Goal: Task Accomplishment & Management: Complete application form

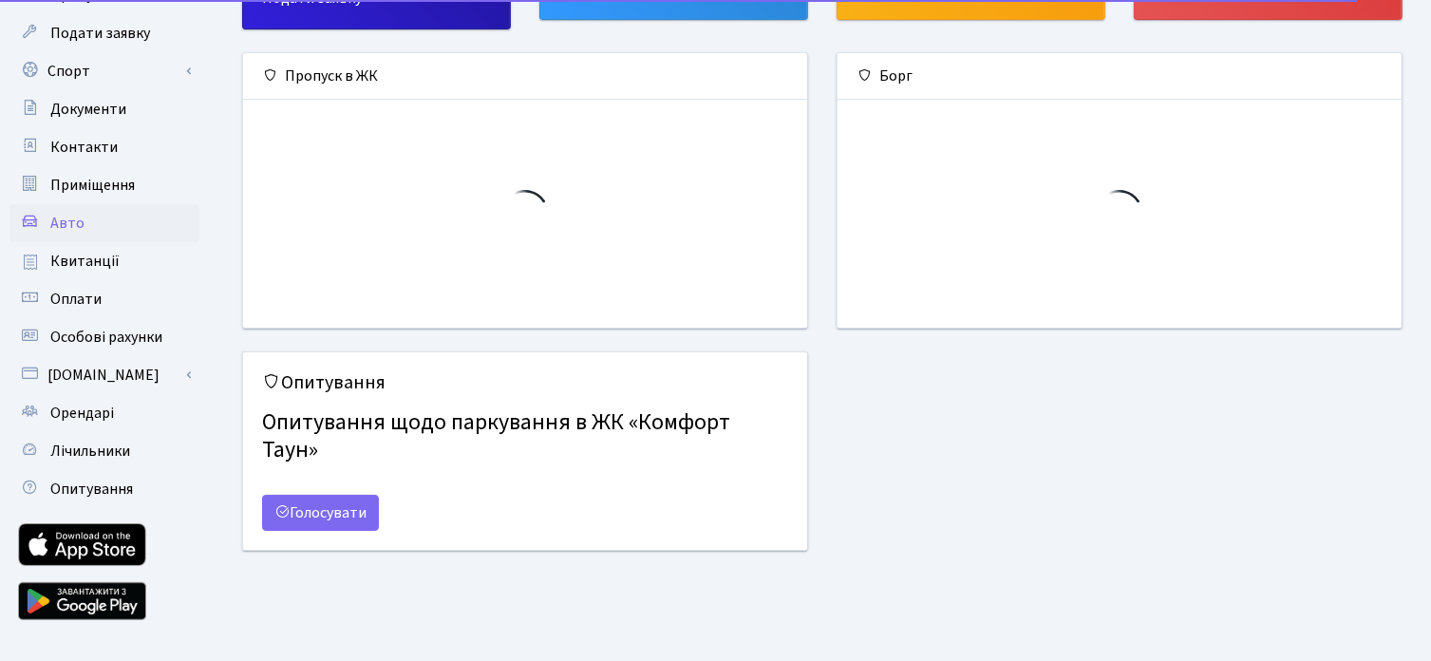
scroll to position [212, 0]
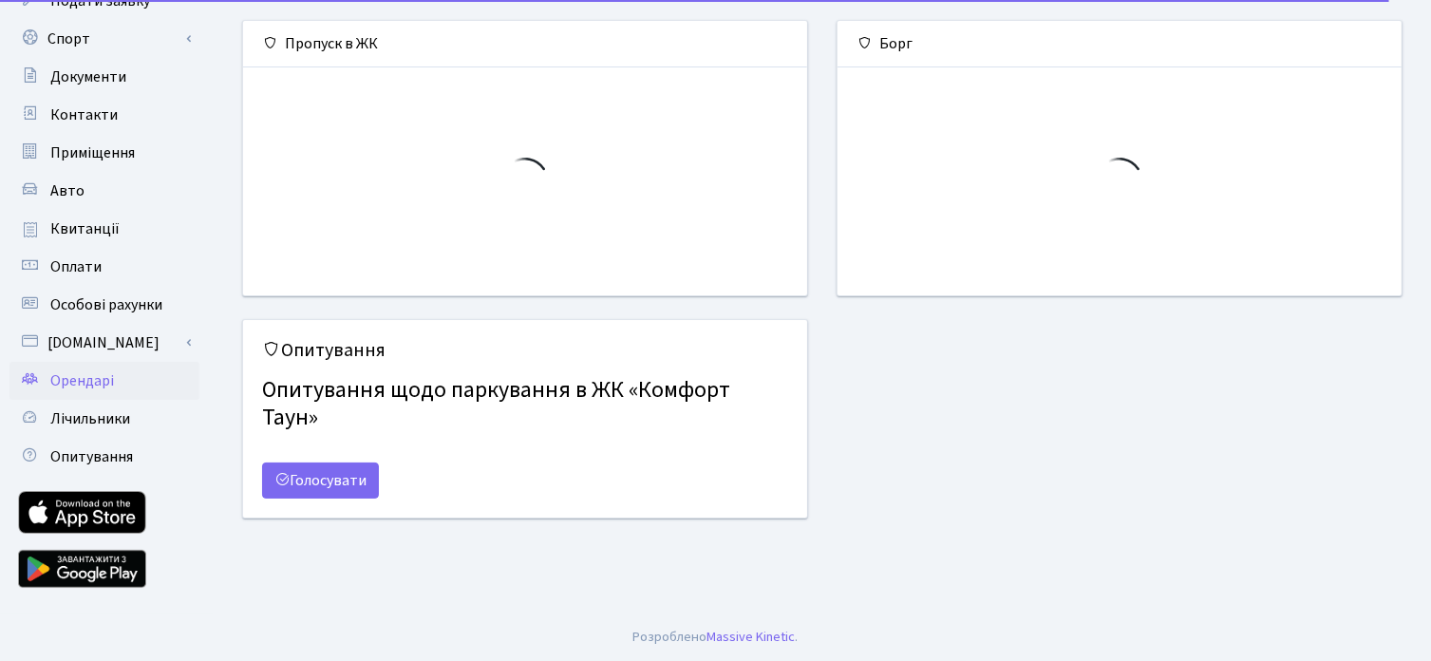
click at [95, 370] on span "Орендарі" at bounding box center [82, 380] width 64 height 21
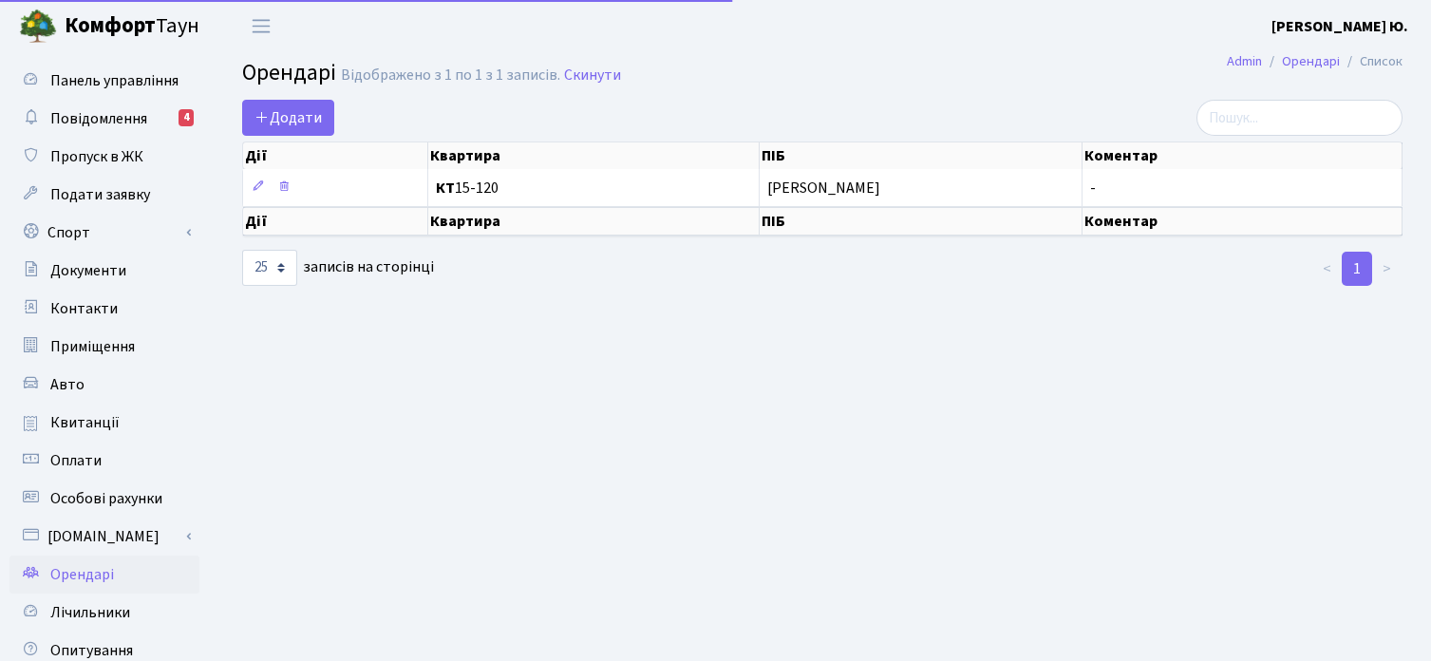
select select "25"
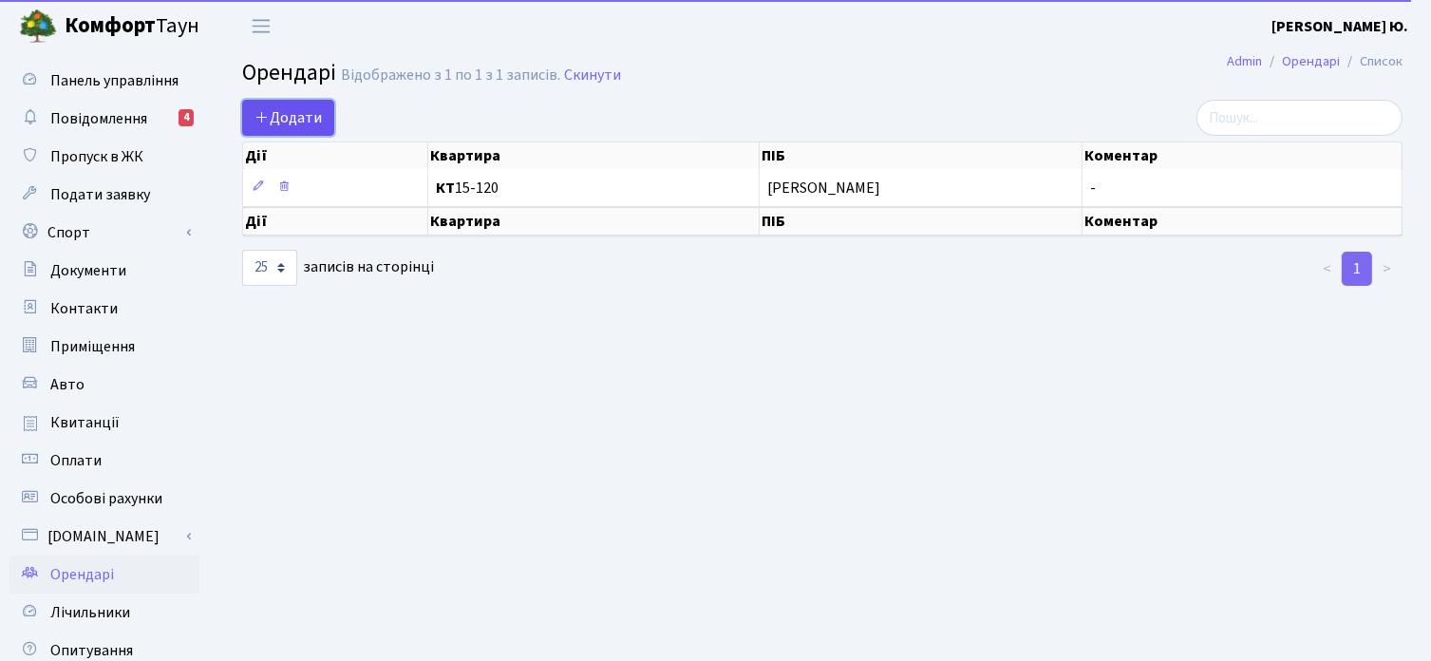
click at [292, 105] on link "Додати" at bounding box center [288, 118] width 92 height 36
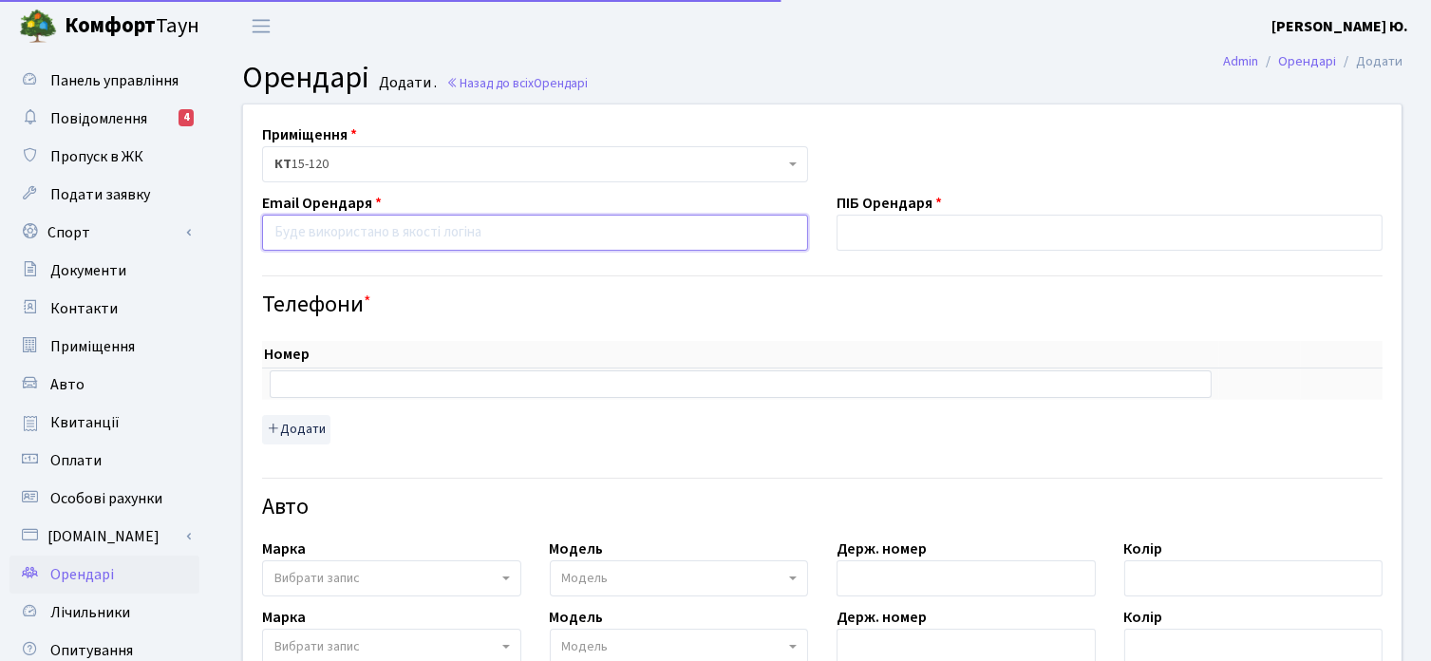
click at [343, 235] on input "email" at bounding box center [535, 233] width 546 height 36
type input "у"
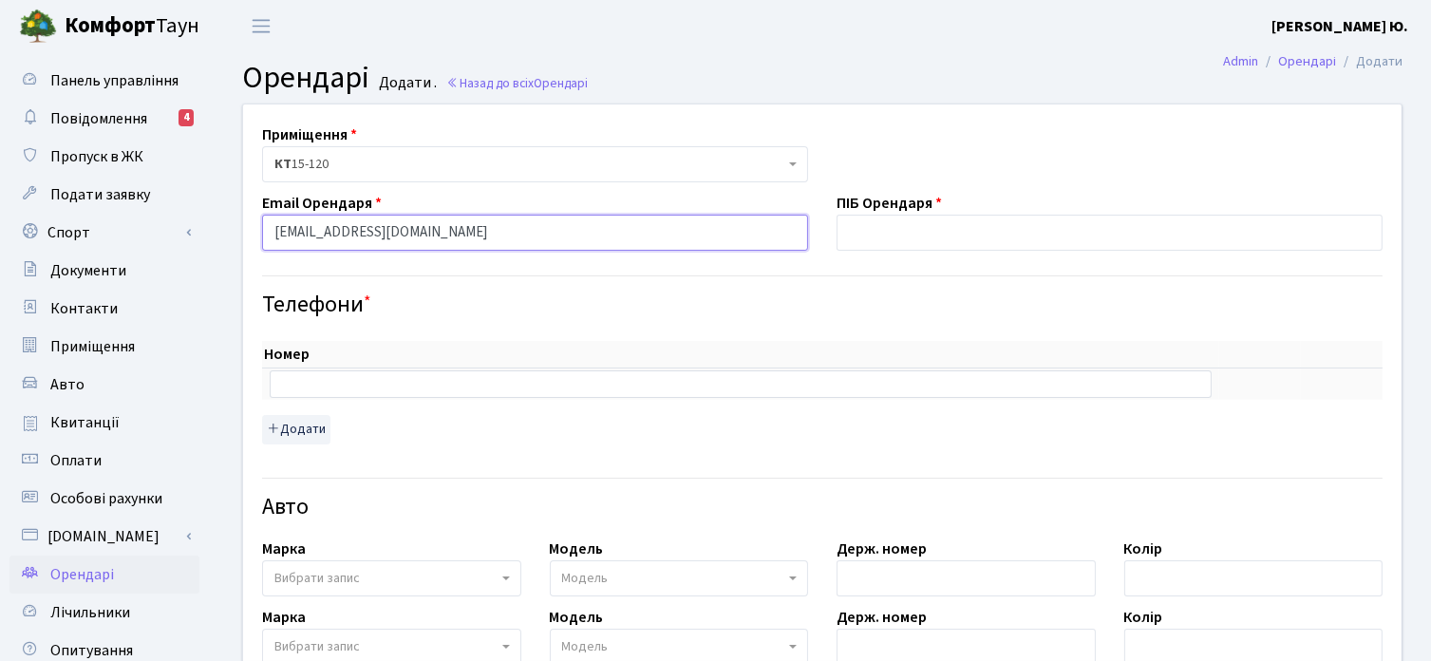
type input "eva04040410@gmail.com"
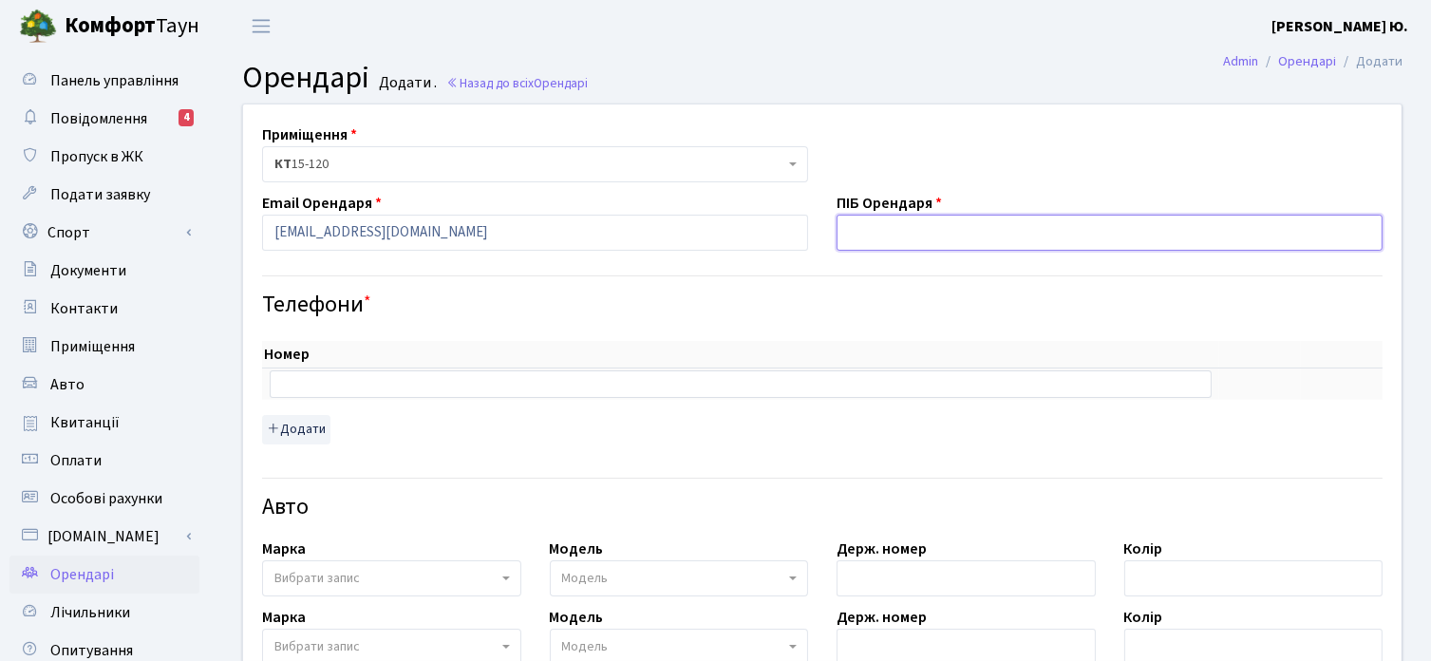
click at [939, 225] on input "text" at bounding box center [1110, 233] width 546 height 36
type input "Z"
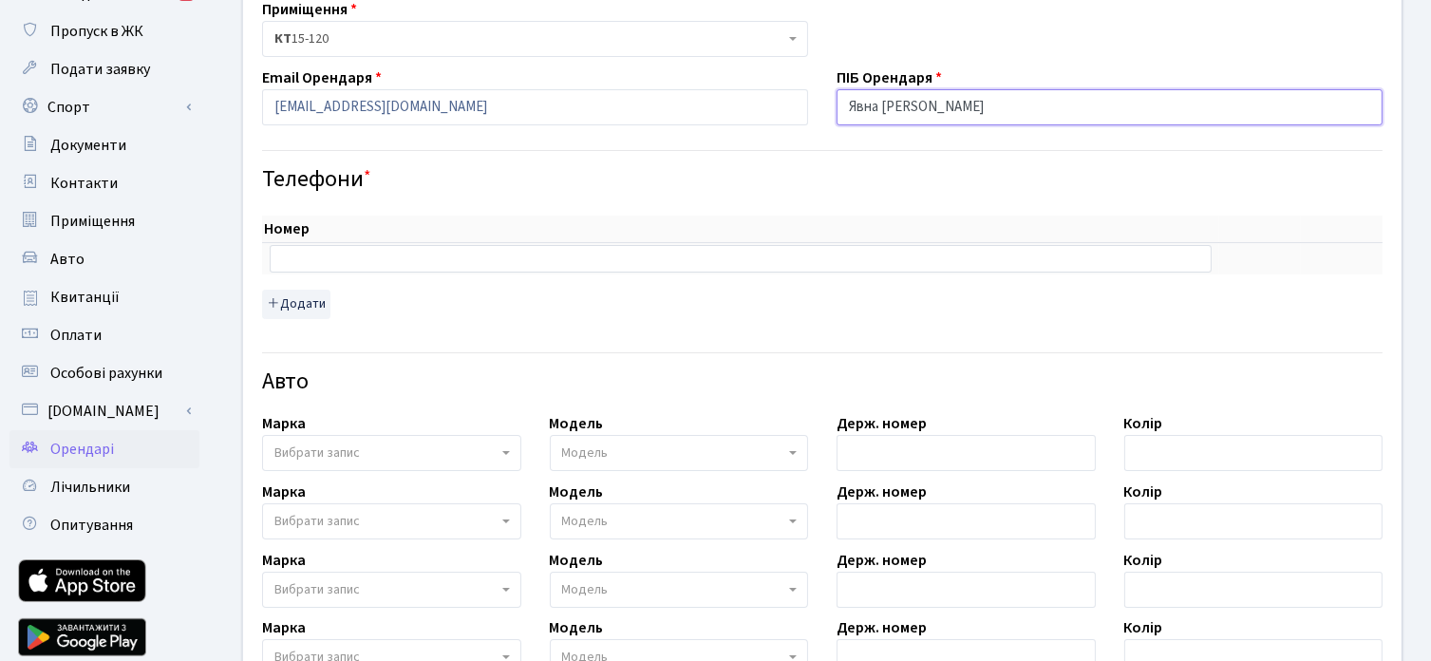
scroll to position [190, 0]
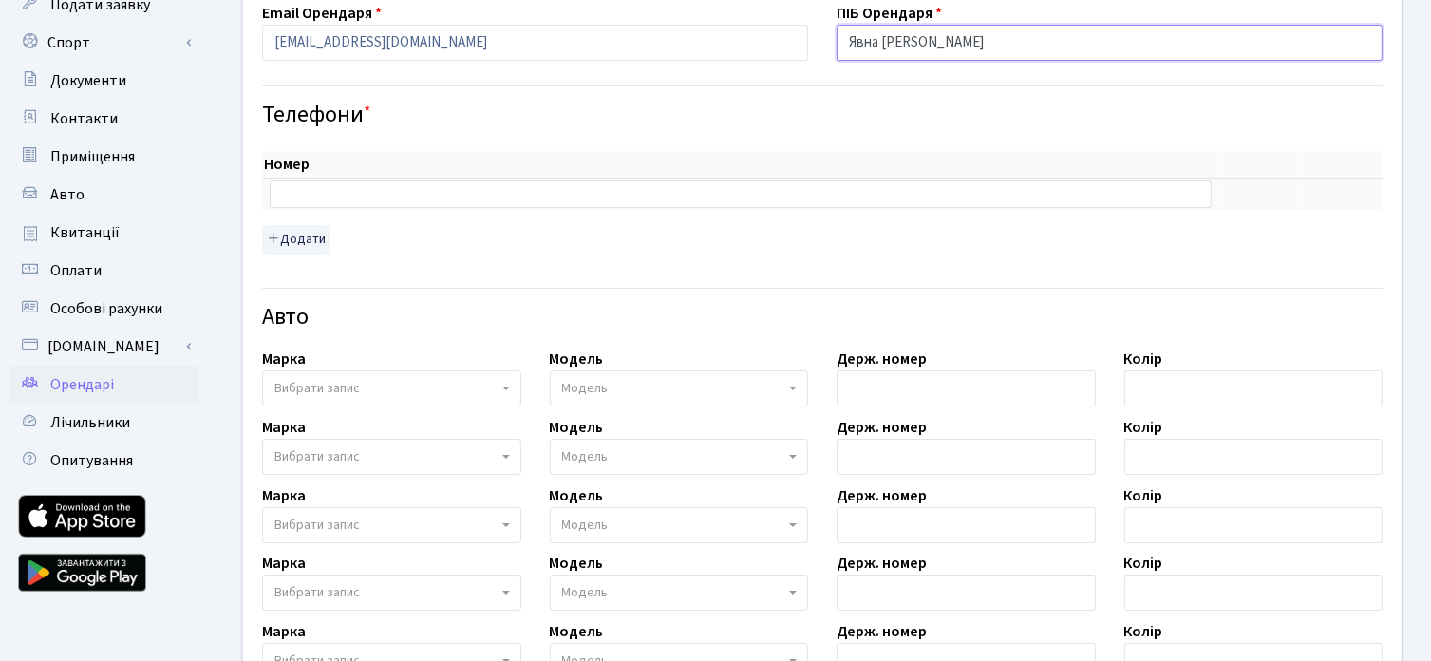
type input "Явна Євгенія Ігорівна"
click at [309, 190] on input "text" at bounding box center [741, 193] width 942 height 27
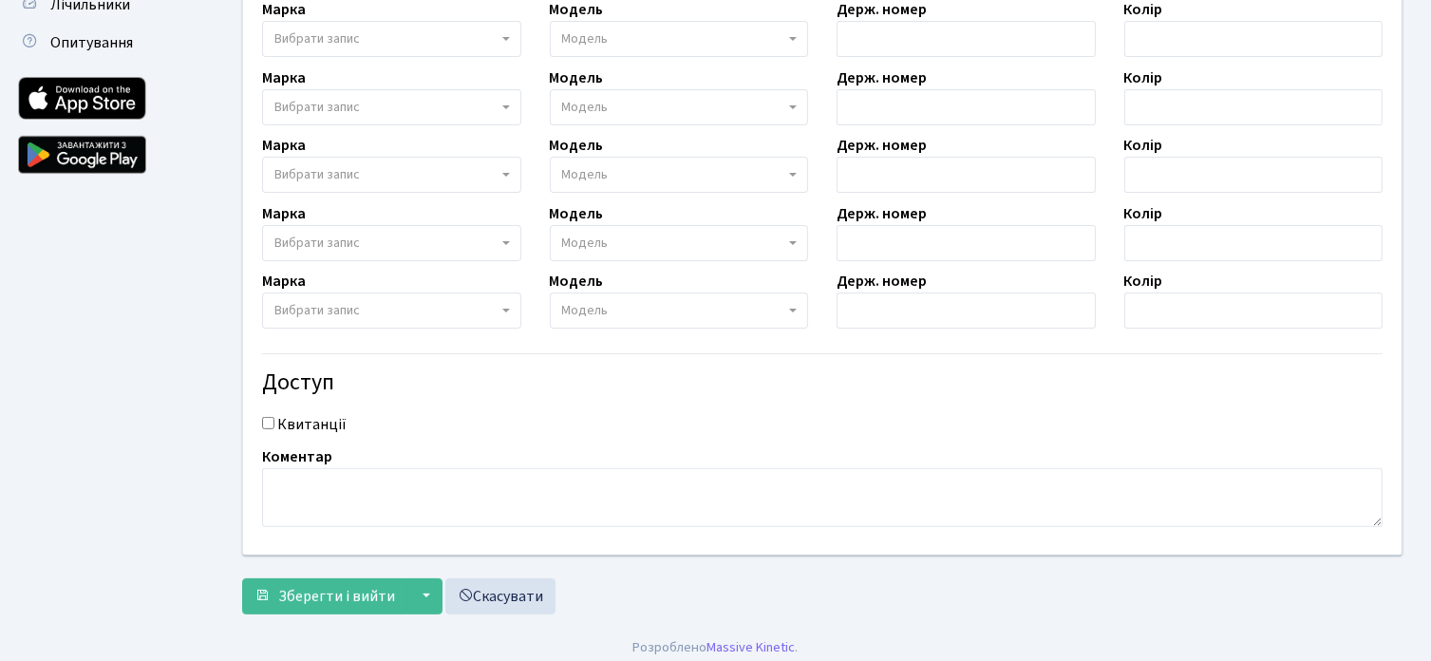
scroll to position [615, 0]
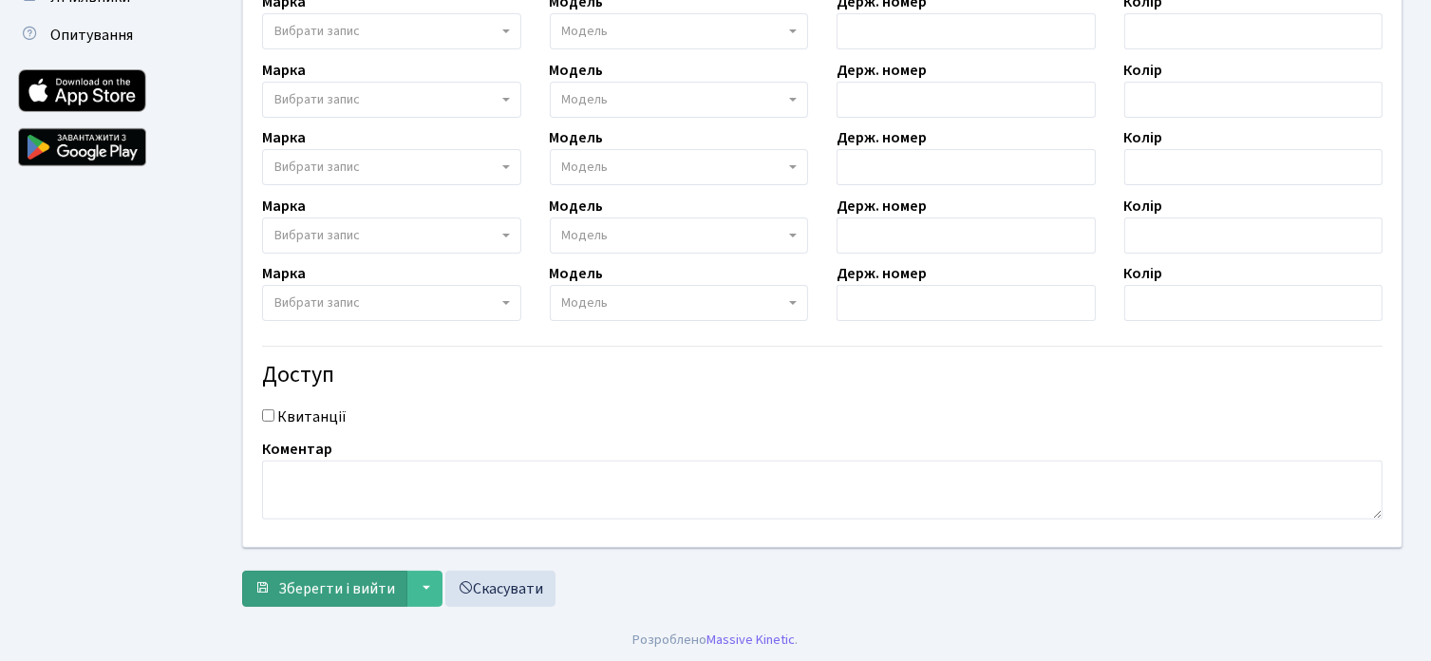
type input "0987222432"
click at [320, 584] on span "Зберегти і вийти" at bounding box center [336, 588] width 117 height 21
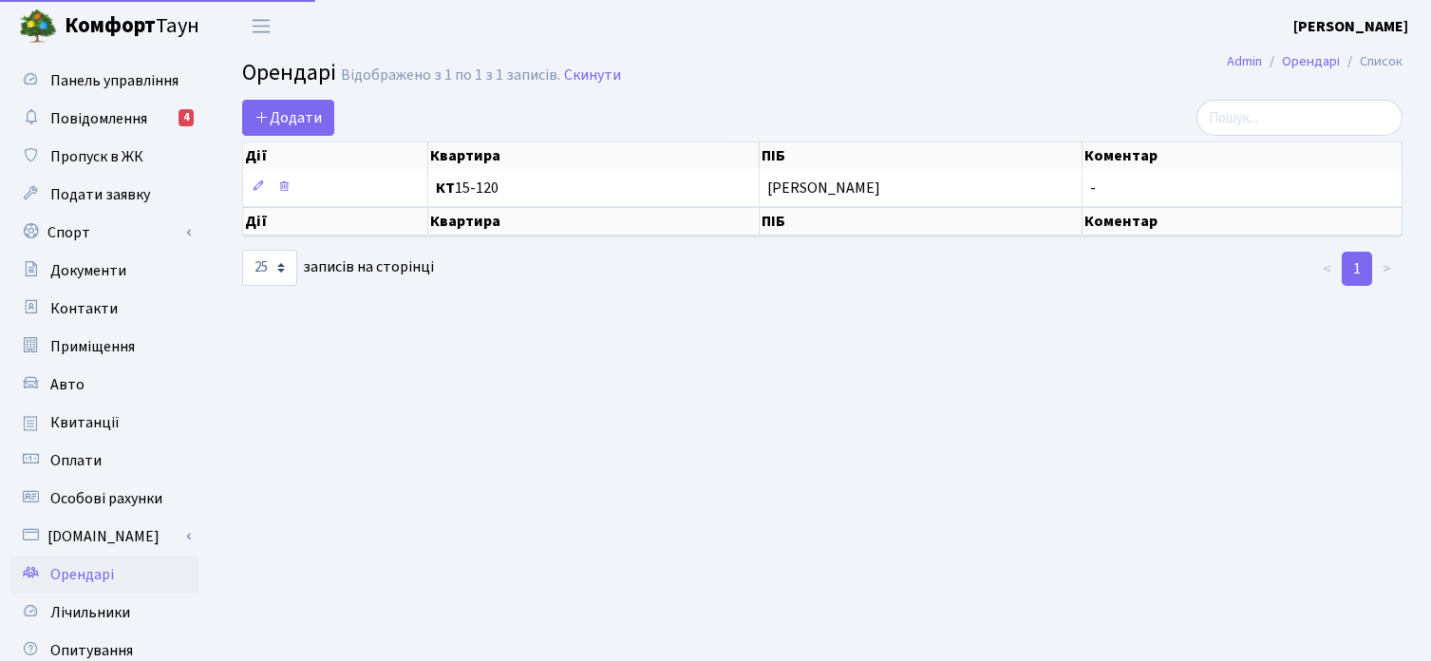
select select "25"
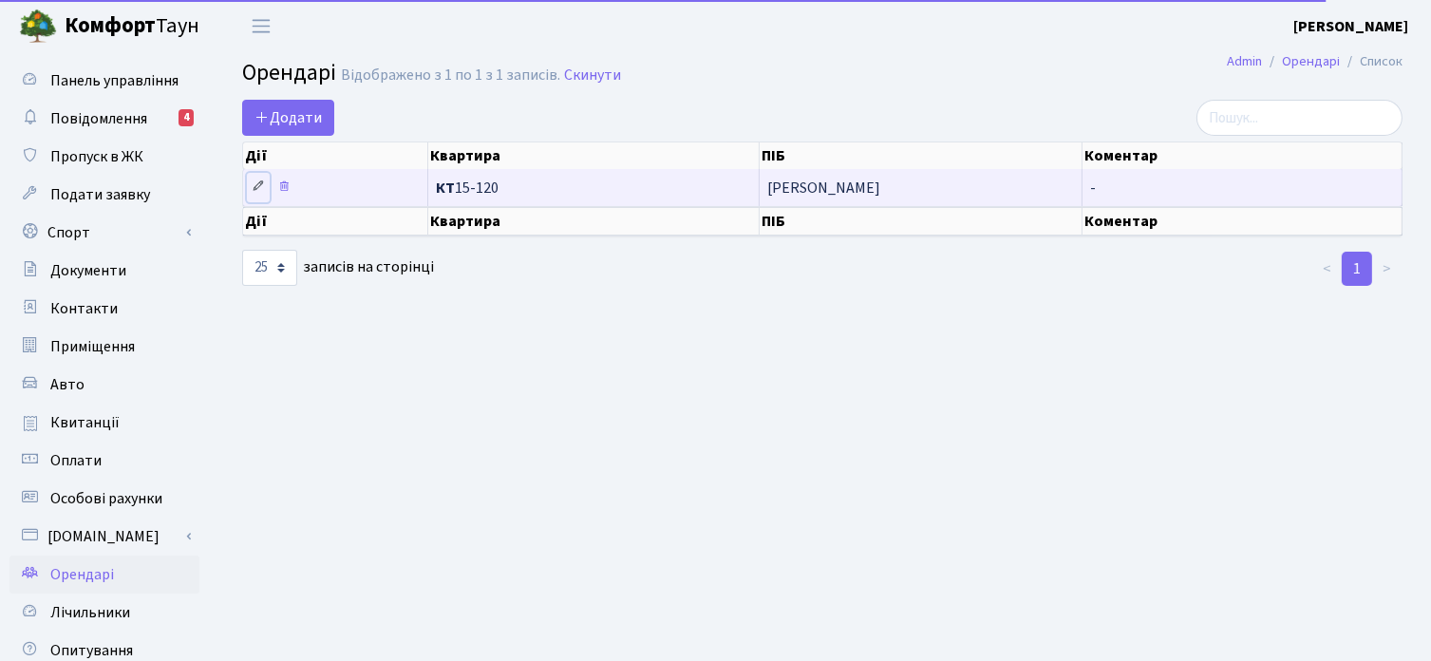
click at [254, 185] on icon at bounding box center [258, 185] width 13 height 13
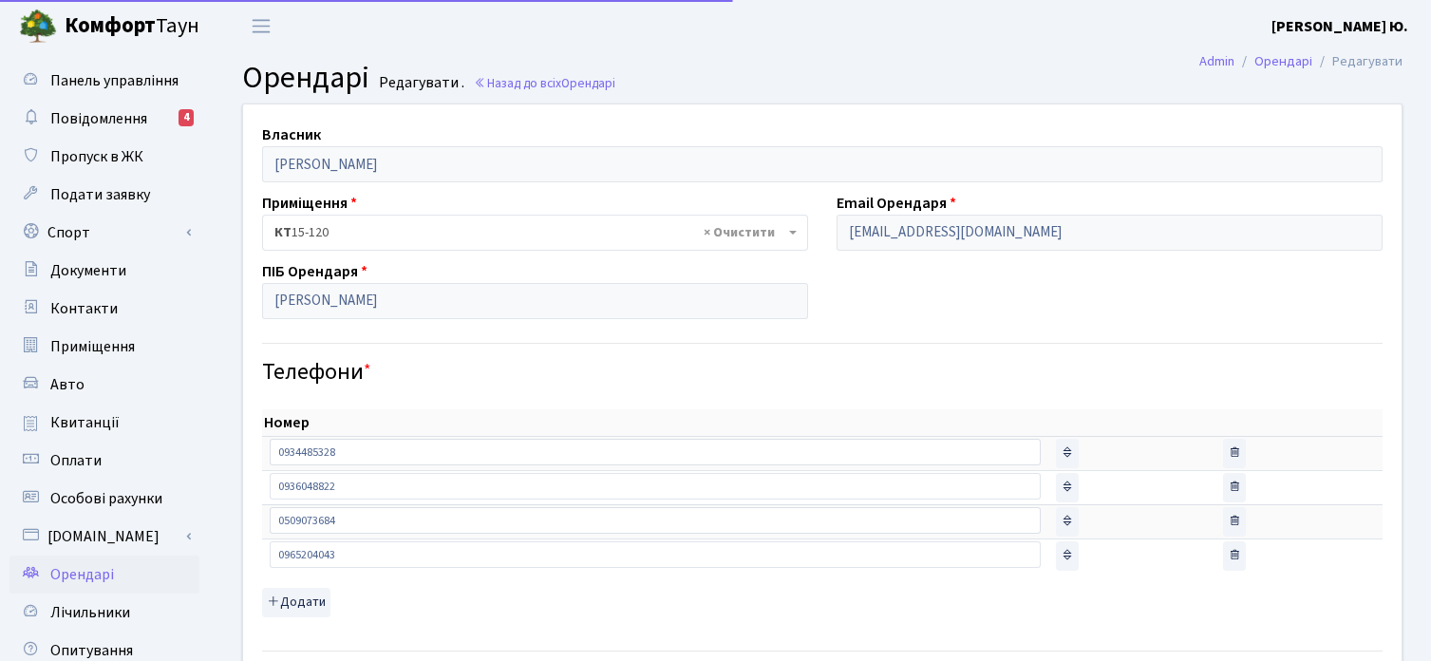
select select "2737"
select select "4305"
select select "2476"
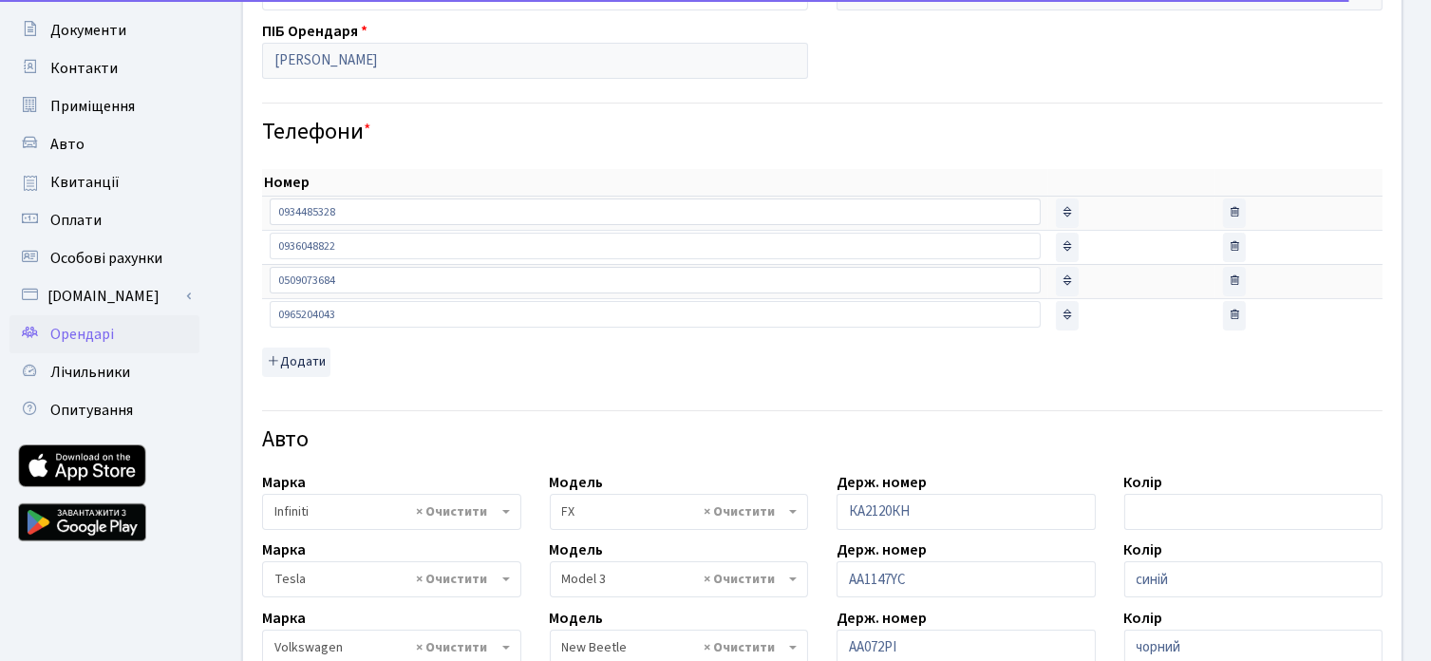
scroll to position [285, 0]
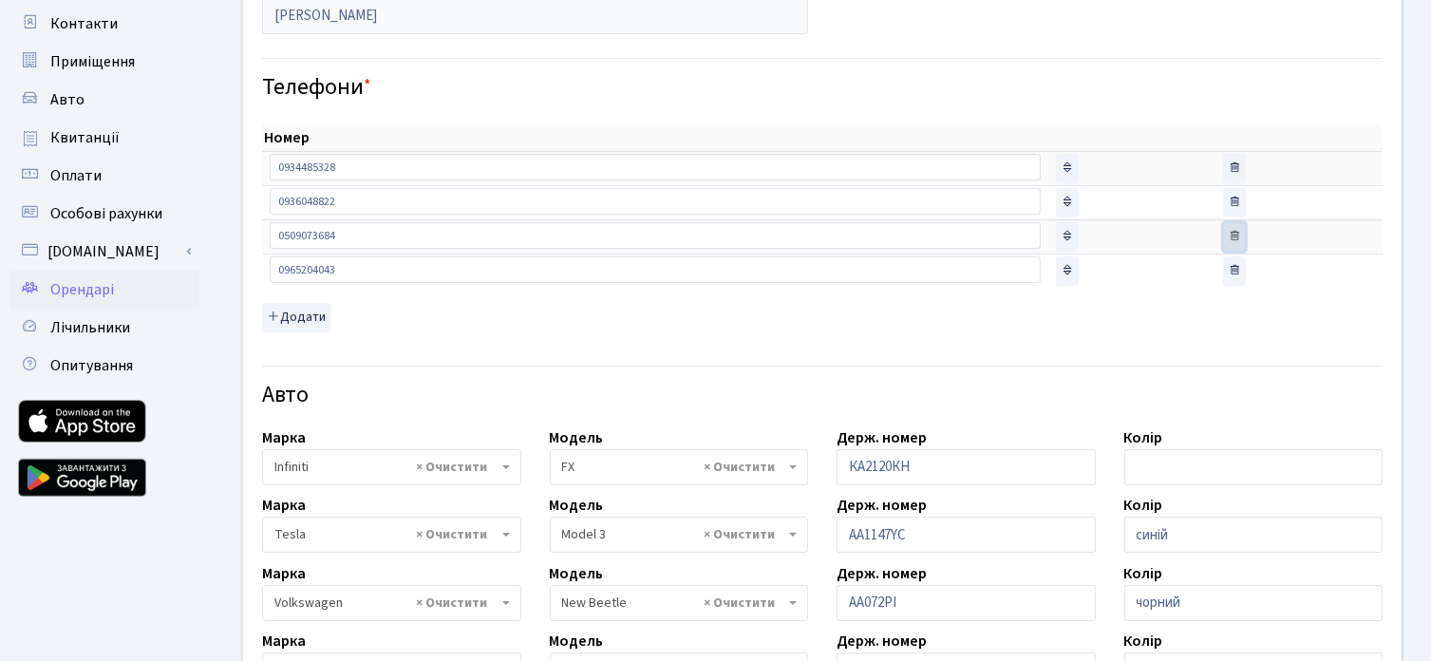
click at [1228, 233] on icon "button" at bounding box center [1234, 235] width 13 height 13
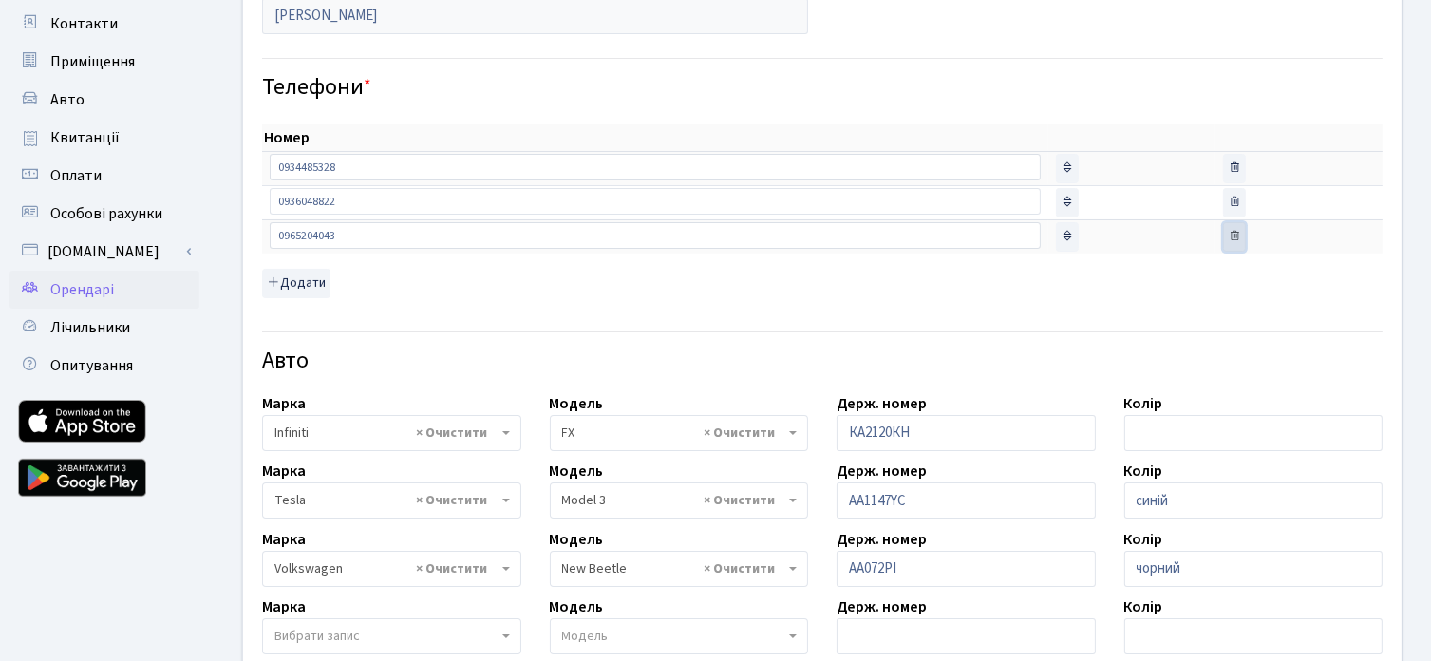
click at [1223, 240] on button "delete item" at bounding box center [1234, 236] width 23 height 29
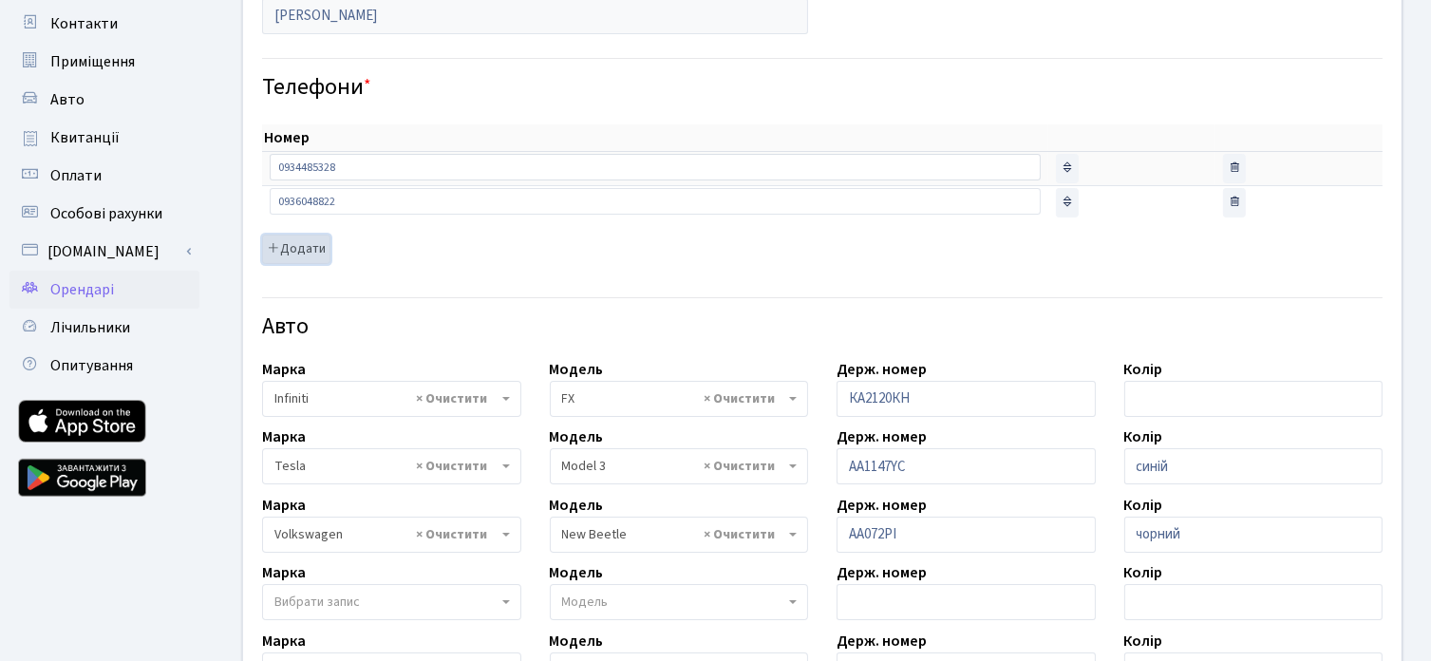
click at [296, 248] on button "Додати" at bounding box center [296, 249] width 68 height 29
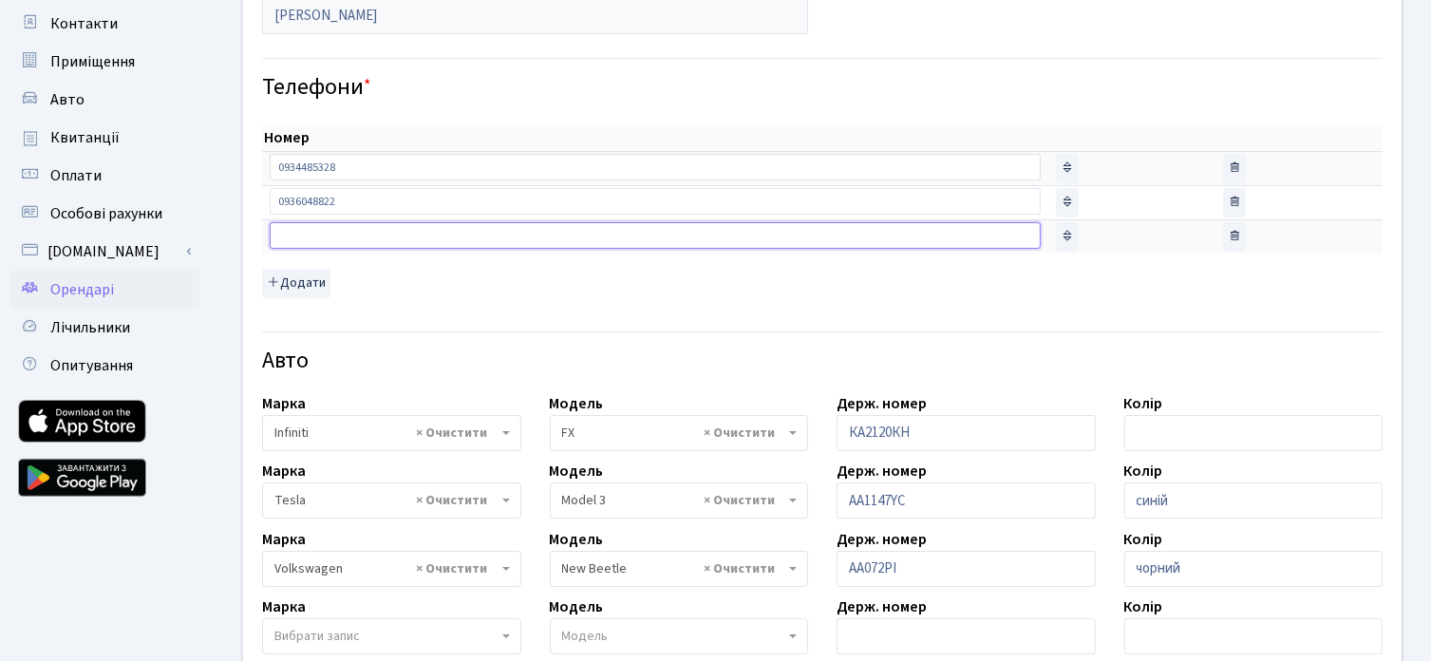
click at [322, 230] on input "text" at bounding box center [655, 235] width 771 height 27
type input "0987222432"
click at [640, 279] on div "Номер sort item delete item 0934485328 sort item delete item 0936048822 sort it…" at bounding box center [822, 211] width 1120 height 174
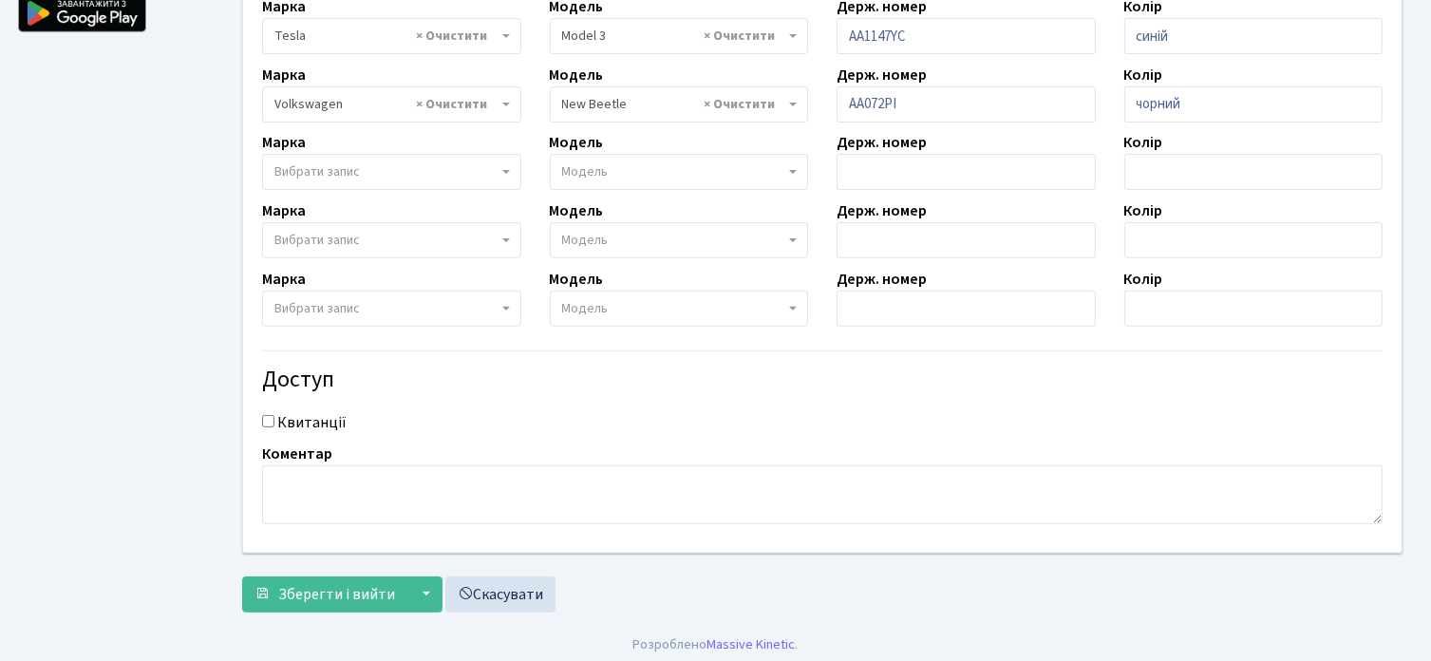
scroll to position [753, 0]
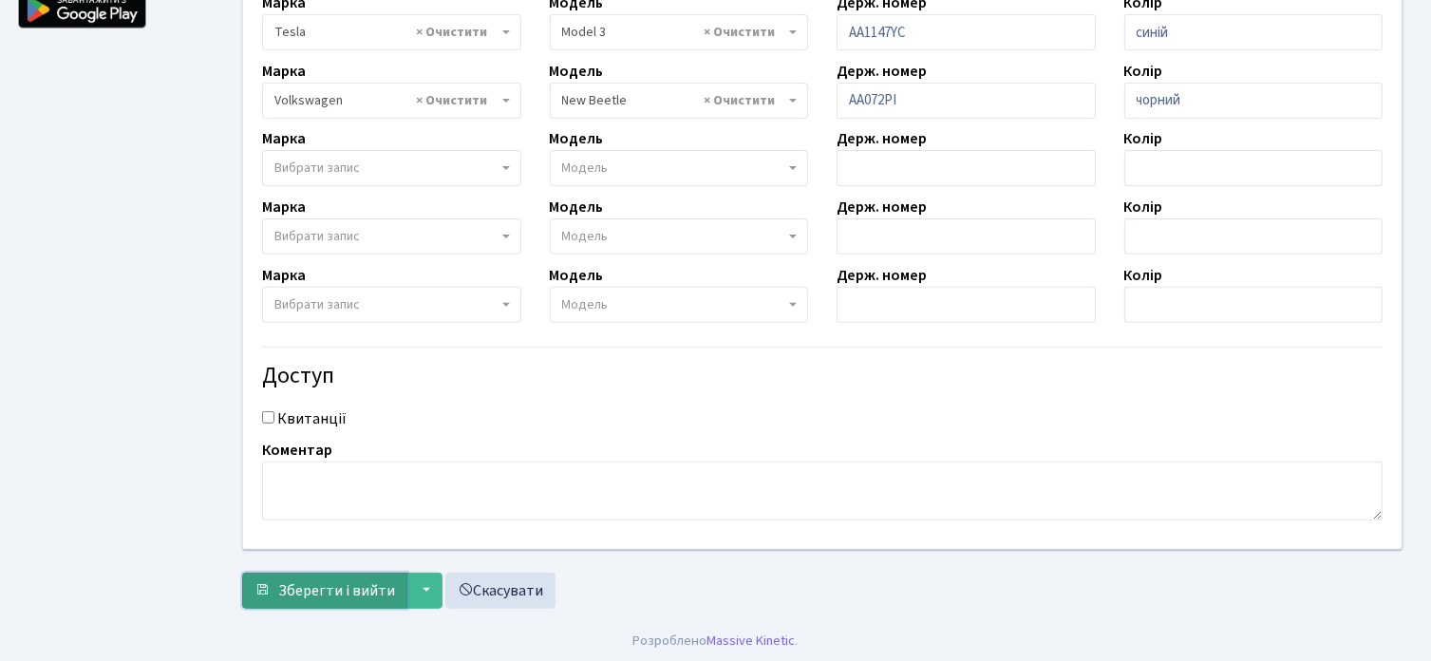
click at [323, 593] on span "Зберегти і вийти" at bounding box center [336, 590] width 117 height 21
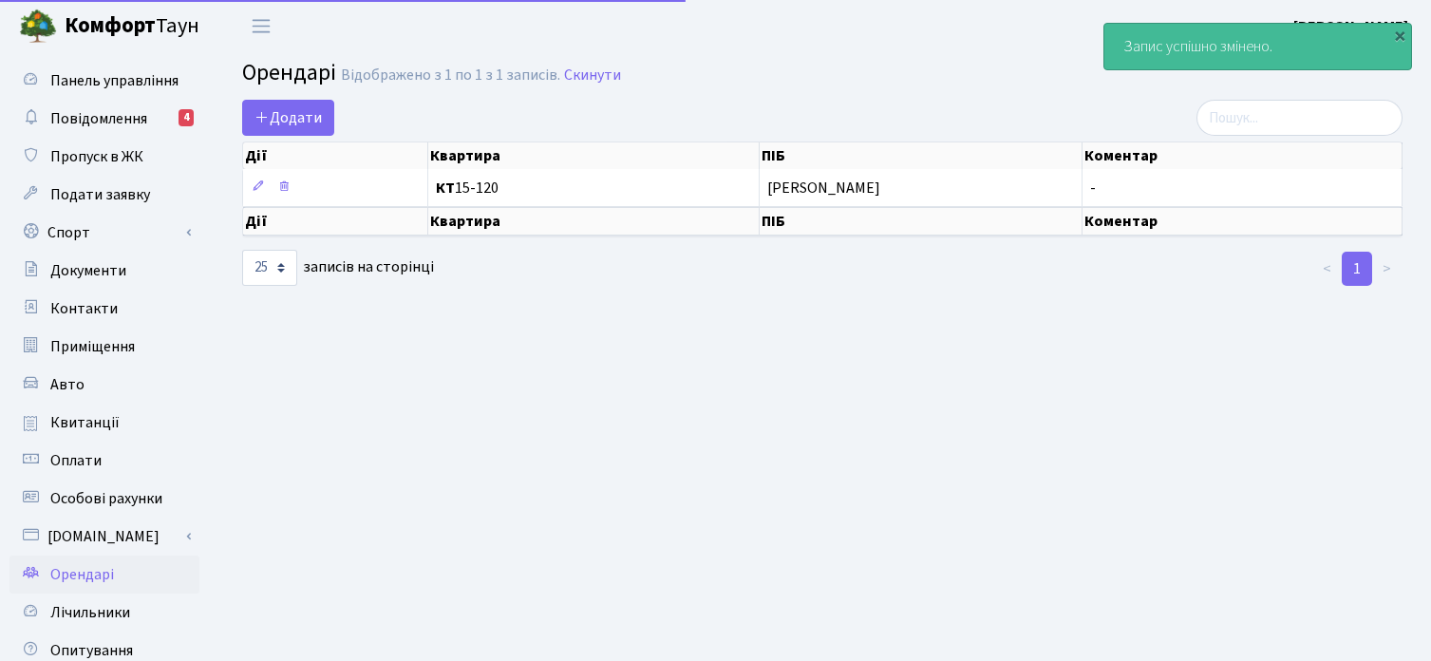
select select "25"
